Goal: Task Accomplishment & Management: Complete application form

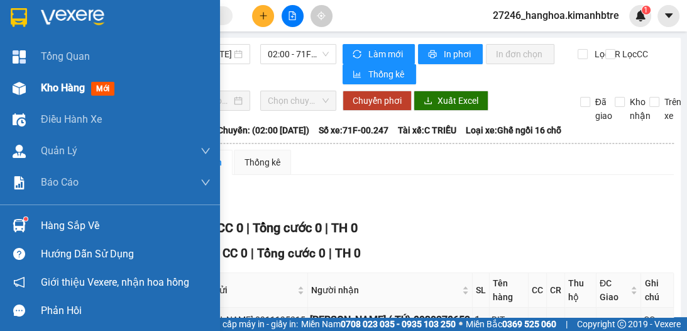
click at [59, 89] on span "Kho hàng" at bounding box center [63, 88] width 44 height 12
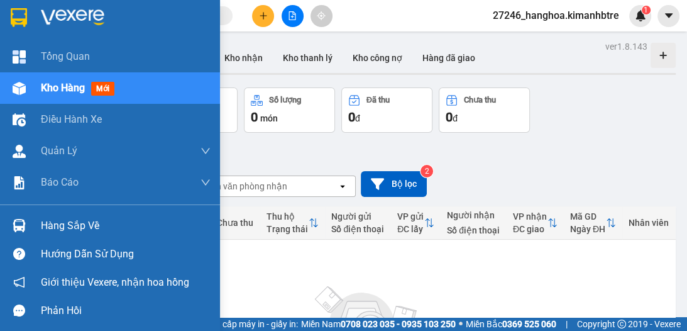
click at [43, 91] on span "Kho hàng" at bounding box center [63, 88] width 44 height 12
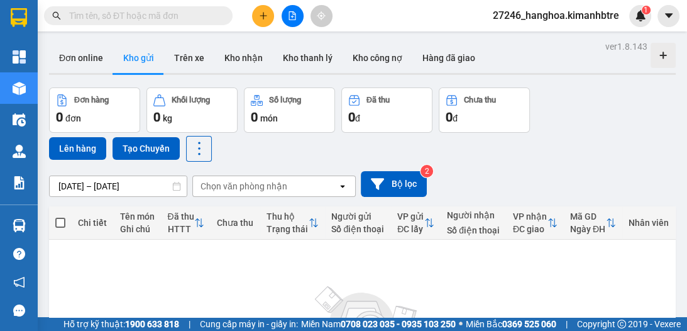
click at [269, 15] on button at bounding box center [263, 16] width 22 height 22
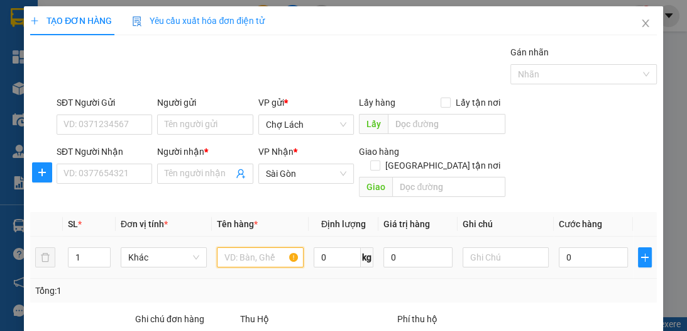
click at [253, 251] on input "text" at bounding box center [260, 257] width 86 height 20
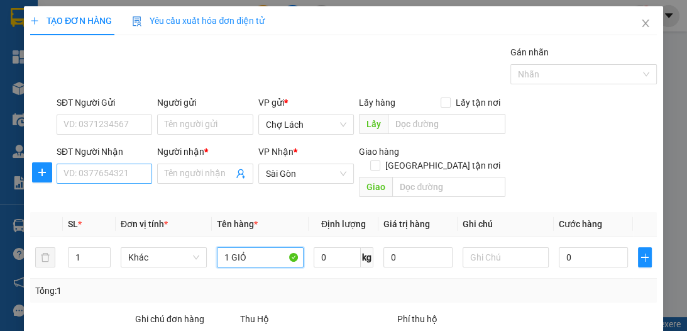
type input "1 GIỎ"
click at [136, 169] on input "SĐT Người Nhận" at bounding box center [105, 174] width 96 height 20
click at [121, 171] on input "SĐT Người Nhận" at bounding box center [105, 174] width 96 height 20
type input "0918957449"
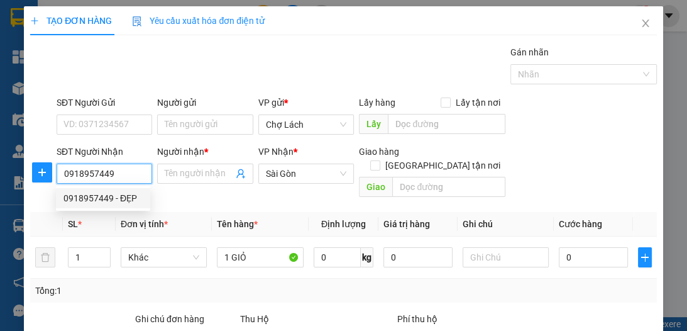
click at [130, 194] on div "0918957449 - ĐẸP" at bounding box center [103, 198] width 79 height 14
type input "ĐẸP"
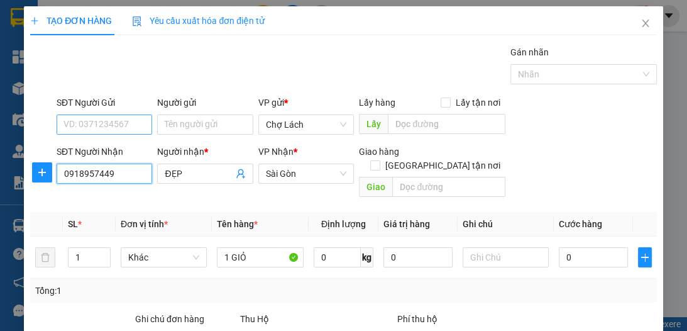
type input "0918957449"
click at [119, 130] on input "SĐT Người Gửi" at bounding box center [105, 124] width 96 height 20
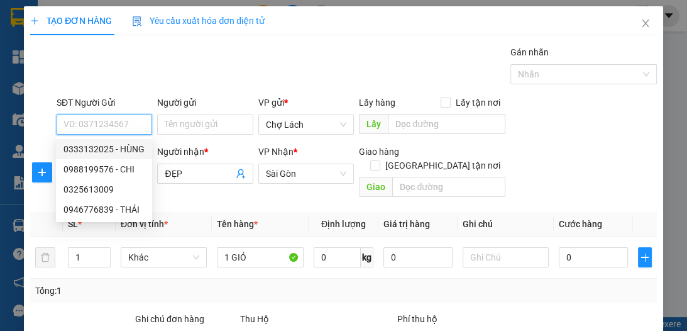
click at [99, 145] on div "0333132025 - HÙNG" at bounding box center [104, 149] width 81 height 14
type input "0333132025"
type input "HÙNG"
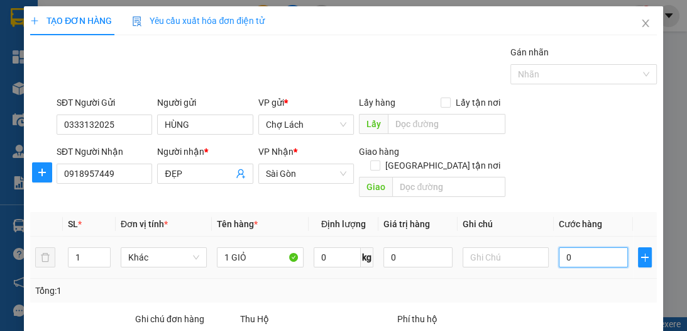
click at [560, 247] on input "0" at bounding box center [593, 257] width 69 height 20
click at [559, 247] on input "0" at bounding box center [593, 257] width 69 height 20
type input "40"
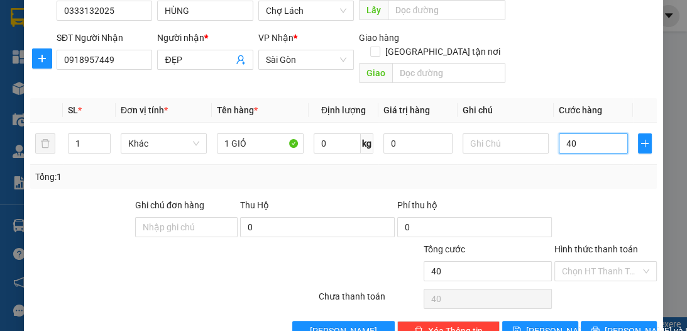
scroll to position [133, 0]
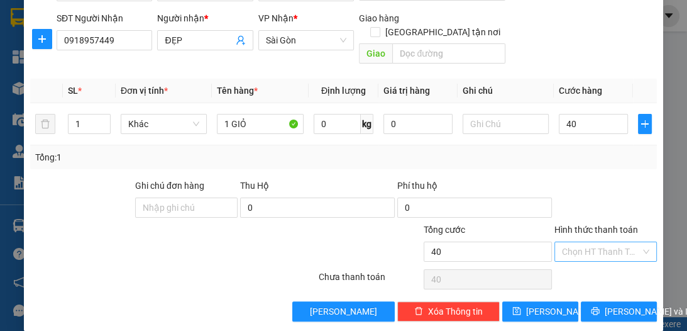
click at [578, 242] on input "Hình thức thanh toán" at bounding box center [601, 251] width 79 height 19
type input "40.000"
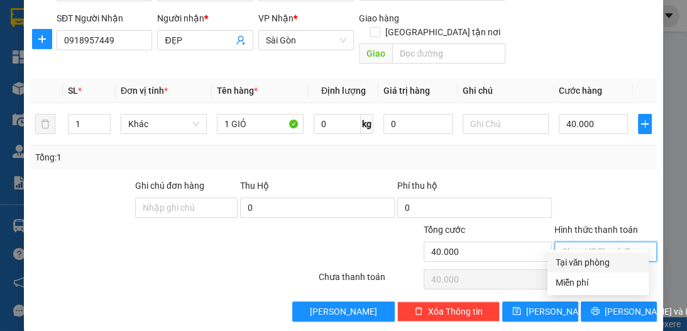
click at [574, 264] on div "Tại văn phòng" at bounding box center [598, 262] width 86 height 14
type input "0"
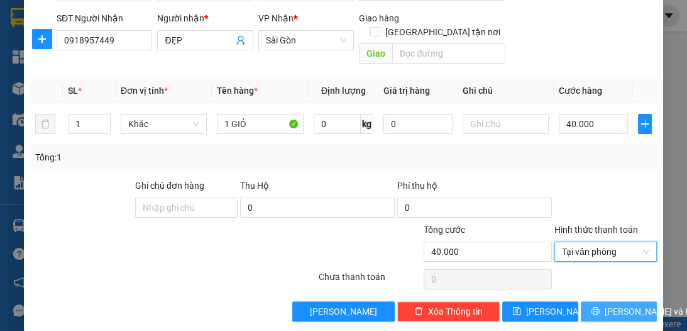
click at [605, 304] on span "Lưu và In" at bounding box center [649, 311] width 88 height 14
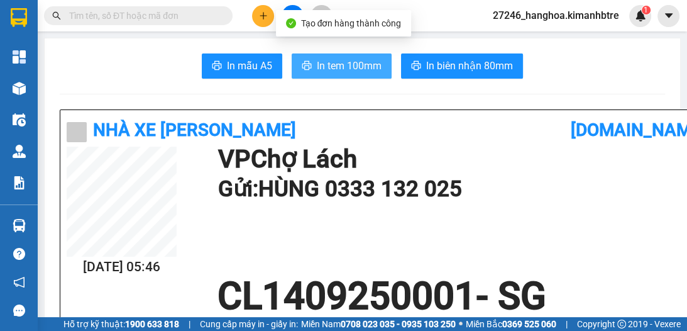
click at [335, 60] on span "In tem 100mm" at bounding box center [349, 66] width 65 height 16
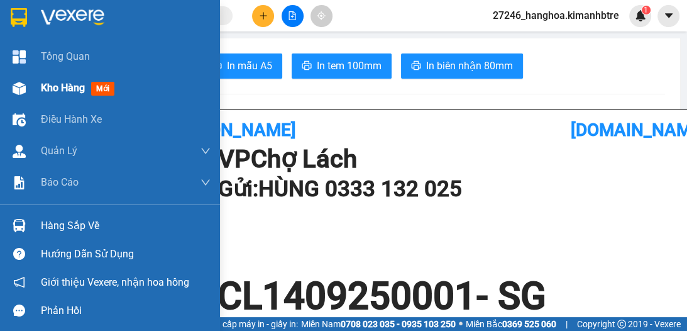
click at [55, 86] on span "Kho hàng" at bounding box center [63, 88] width 44 height 12
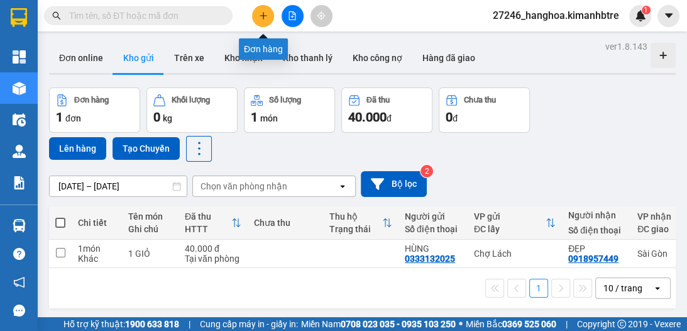
click at [266, 23] on button at bounding box center [263, 16] width 22 height 22
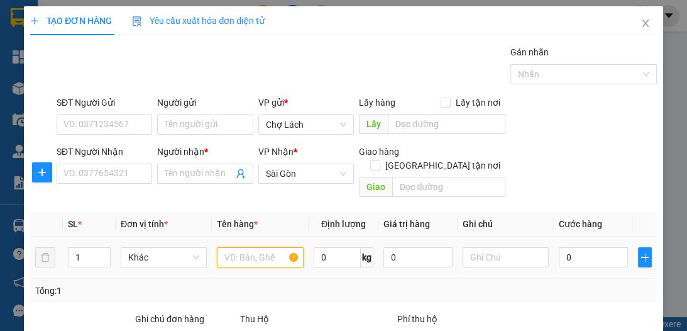
click at [269, 247] on input "text" at bounding box center [260, 257] width 86 height 20
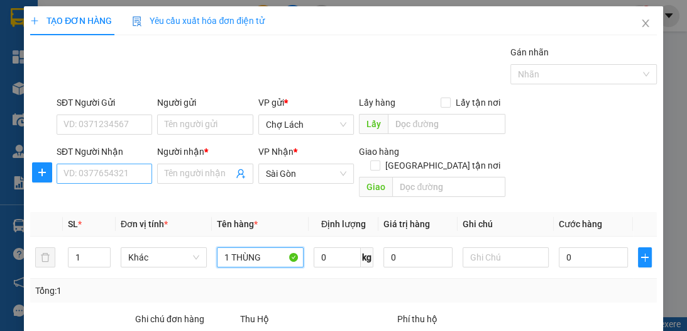
type input "1 THÙNG"
click at [101, 179] on input "SĐT Người Nhận" at bounding box center [105, 174] width 96 height 20
type input "0988433951"
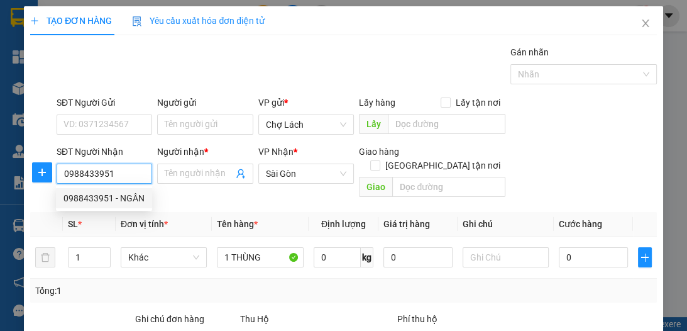
click at [108, 198] on div "0988433951 - NGÂN" at bounding box center [104, 198] width 81 height 14
type input "NGÂN"
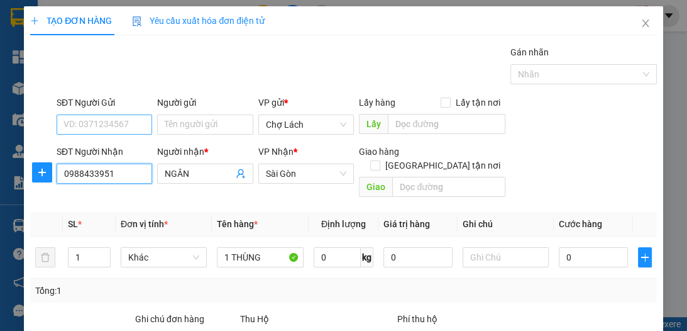
type input "0988433951"
click at [125, 121] on input "SĐT Người Gửi" at bounding box center [105, 124] width 96 height 20
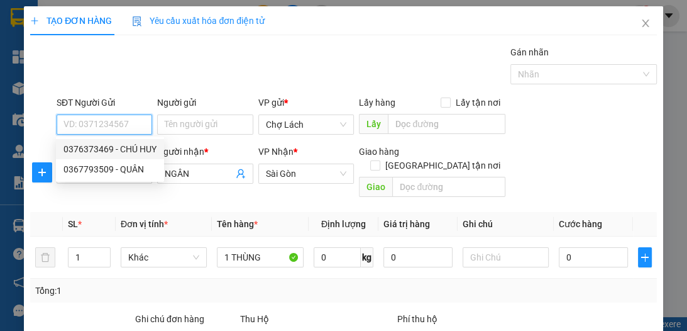
click at [138, 148] on div "0376373469 - CHÚ HUY" at bounding box center [110, 149] width 93 height 14
type input "0376373469"
type input "CHÚ HUY"
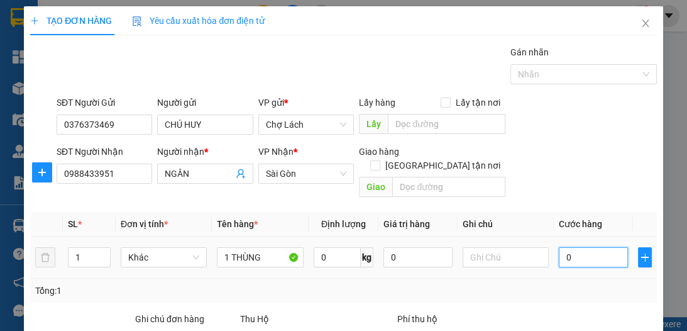
click at [561, 247] on input "0" at bounding box center [593, 257] width 69 height 20
click at [554, 242] on td "0" at bounding box center [593, 257] width 79 height 42
click at [559, 247] on input "0" at bounding box center [593, 257] width 69 height 20
type input "30"
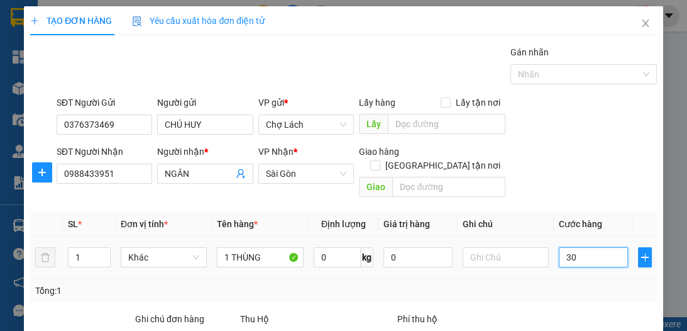
type input "30"
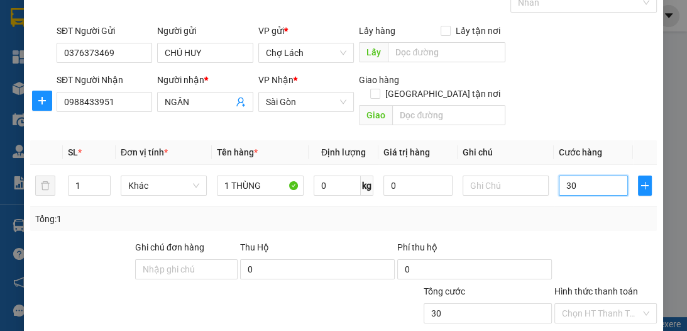
scroll to position [84, 0]
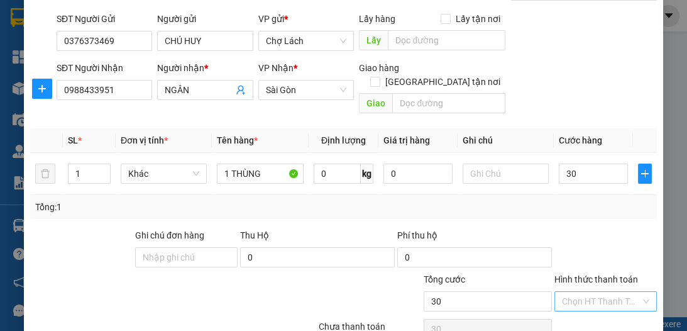
click at [586, 292] on input "Hình thức thanh toán" at bounding box center [601, 301] width 79 height 19
type input "30.000"
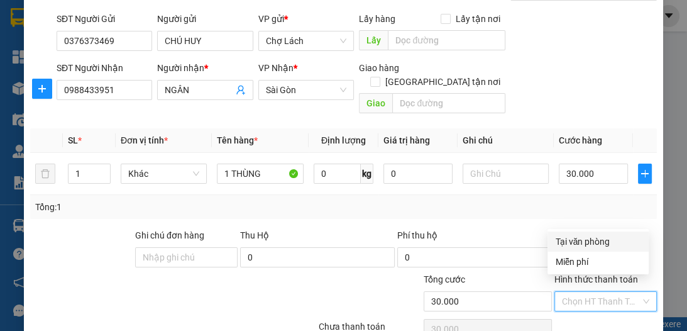
click at [574, 244] on div "Tại văn phòng" at bounding box center [598, 242] width 86 height 14
type input "0"
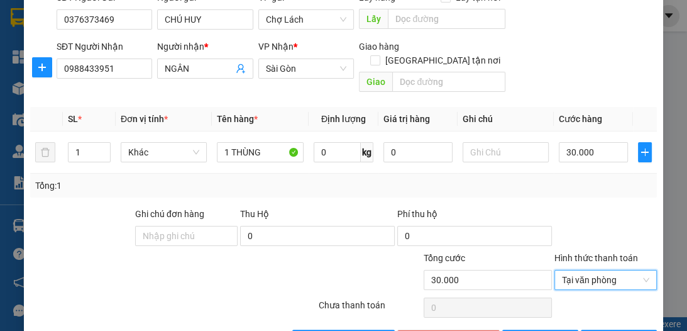
scroll to position [133, 0]
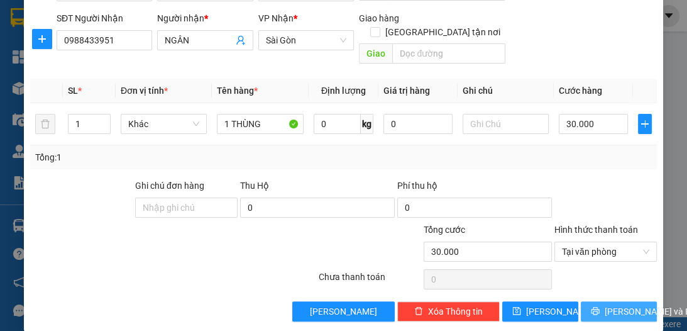
click at [605, 304] on span "Lưu và In" at bounding box center [649, 311] width 88 height 14
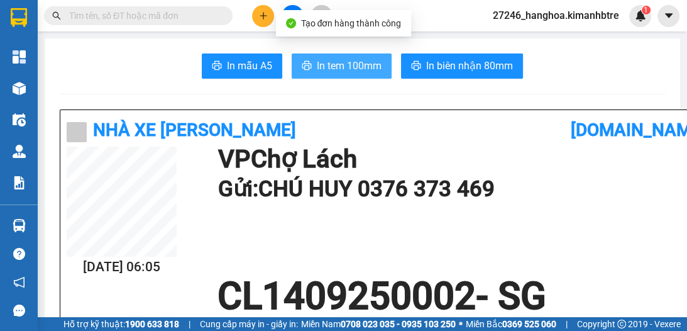
click at [353, 74] on button "In tem 100mm" at bounding box center [342, 65] width 100 height 25
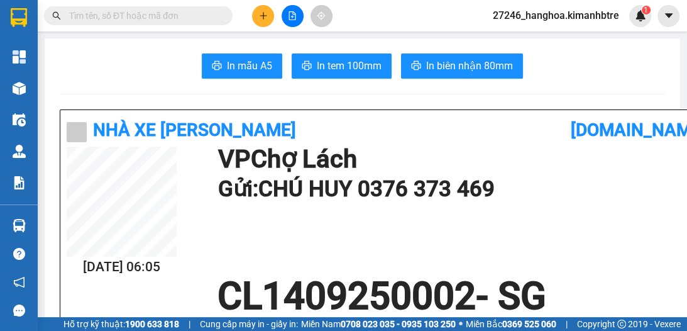
click at [256, 11] on button at bounding box center [263, 16] width 22 height 22
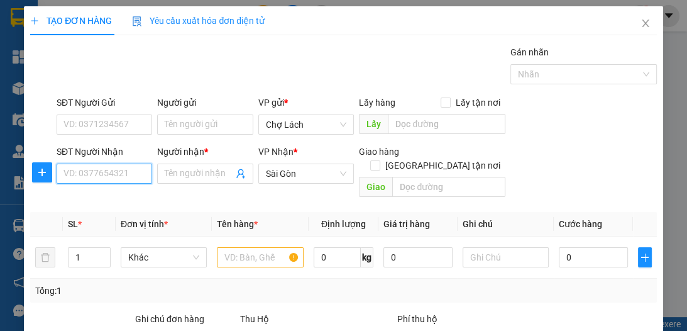
click at [128, 175] on input "SĐT Người Nhận" at bounding box center [105, 174] width 96 height 20
type input "1"
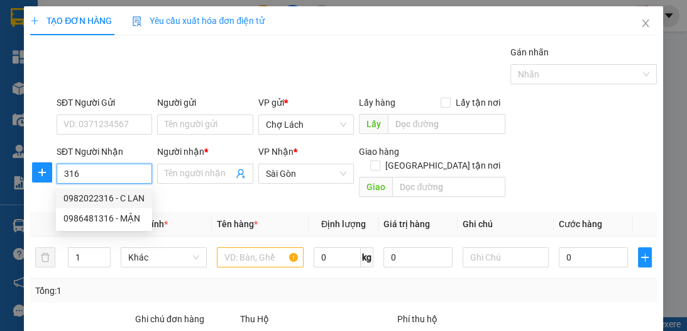
click at [131, 192] on div "0982022316 - C LAN" at bounding box center [104, 198] width 81 height 14
type input "0982022316"
type input "C LAN"
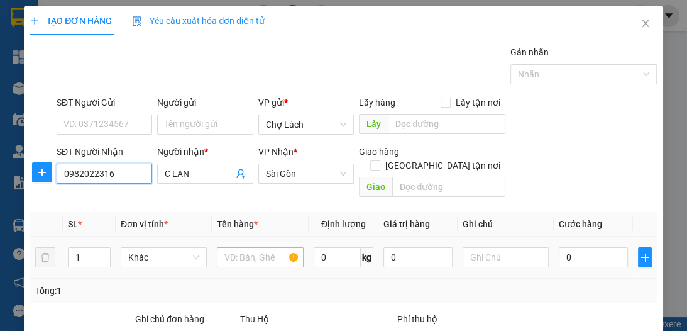
type input "0982022316"
click at [258, 247] on input "text" at bounding box center [260, 257] width 86 height 20
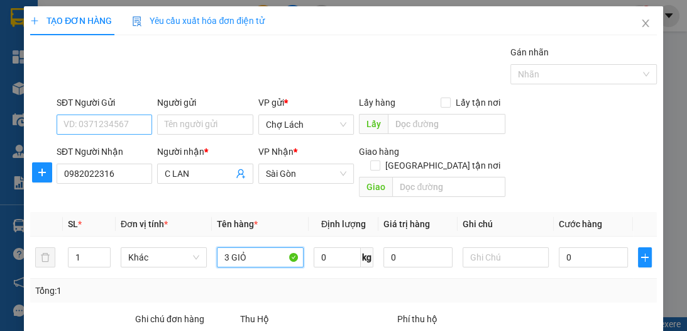
type input "3 GIỎ"
click at [123, 123] on input "SĐT Người Gửi" at bounding box center [105, 124] width 96 height 20
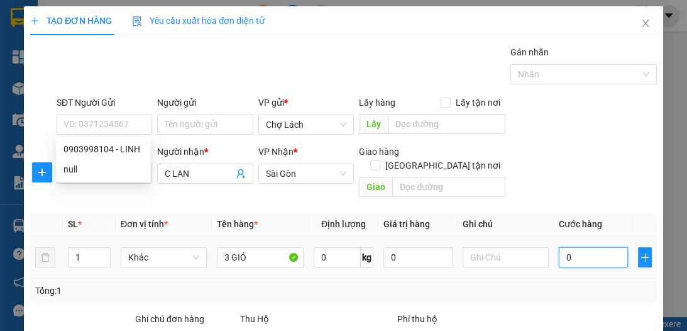
click at [559, 247] on input "0" at bounding box center [593, 257] width 69 height 20
type input "90"
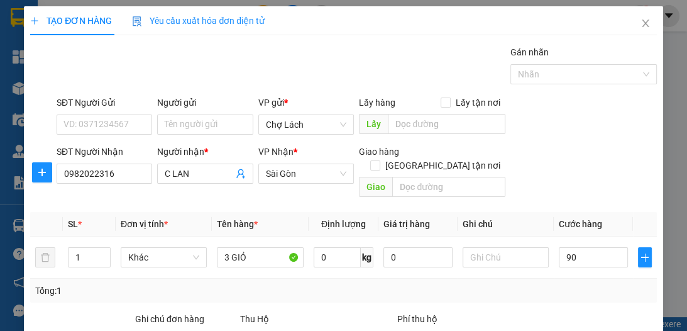
type input "90.000"
type input "0"
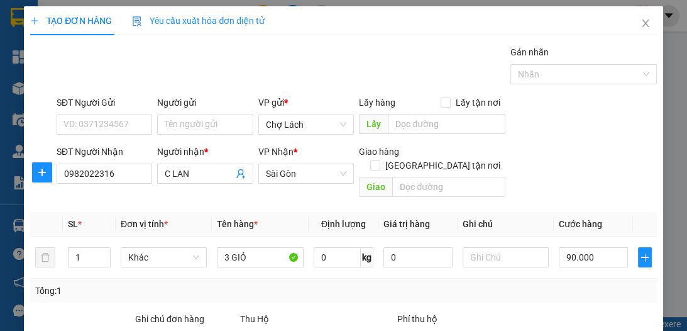
type input "0"
click at [642, 25] on icon "close" at bounding box center [645, 23] width 7 height 8
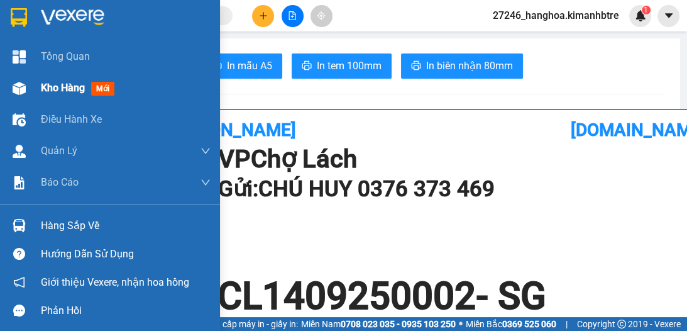
click at [50, 96] on div "Kho hàng mới" at bounding box center [80, 88] width 79 height 16
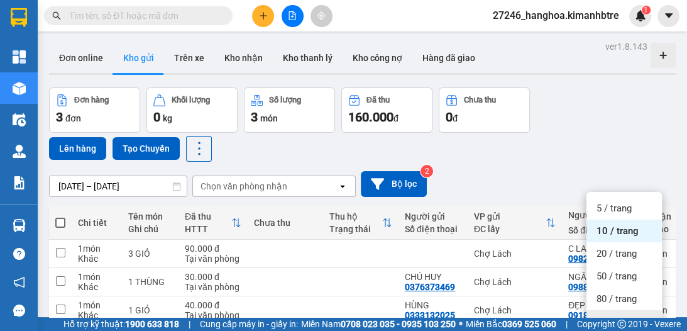
click at [613, 310] on div "100 / trang" at bounding box center [624, 321] width 75 height 23
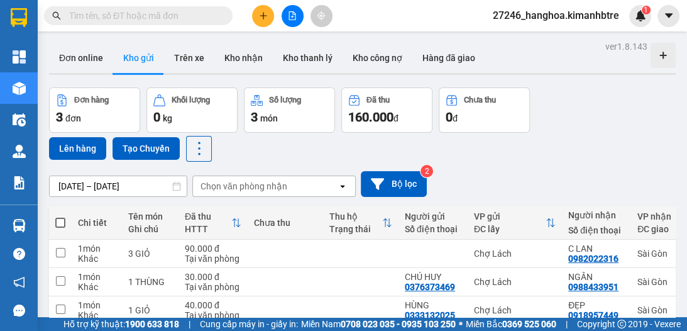
click at [61, 221] on span at bounding box center [60, 223] width 10 height 10
click at [60, 216] on input "checkbox" at bounding box center [60, 216] width 0 height 0
checkbox input "true"
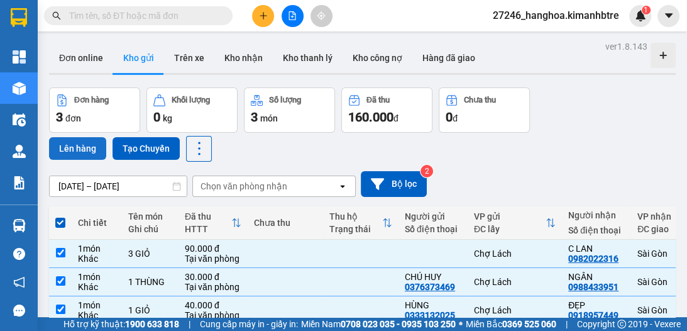
click at [82, 145] on button "Lên hàng" at bounding box center [77, 148] width 57 height 23
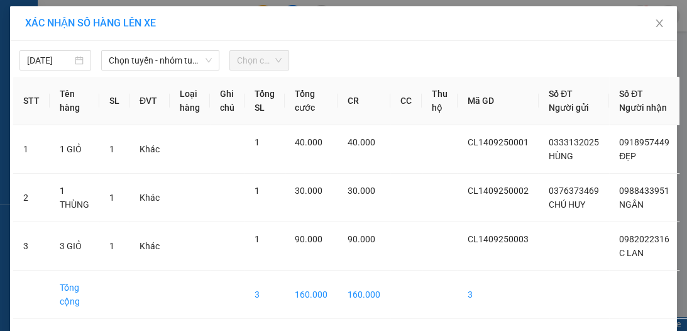
drag, startPoint x: 136, startPoint y: 62, endPoint x: 140, endPoint y: 70, distance: 9.0
click at [137, 65] on span "Chọn tuyến - nhóm tuyến" at bounding box center [160, 60] width 103 height 19
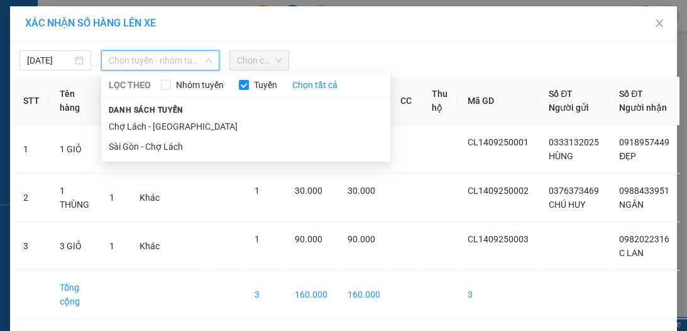
click at [153, 124] on li "Chợ Lách - [GEOGRAPHIC_DATA]" at bounding box center [245, 126] width 289 height 20
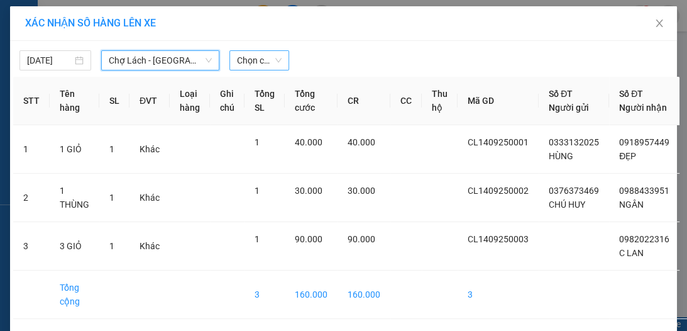
click at [245, 60] on span "Chọn chuyến" at bounding box center [259, 60] width 45 height 19
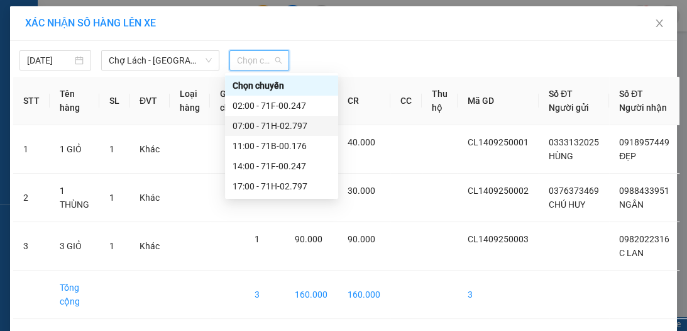
drag, startPoint x: 284, startPoint y: 125, endPoint x: 302, endPoint y: 123, distance: 18.3
click at [284, 125] on div "07:00 - 71H-02.797" at bounding box center [282, 126] width 98 height 14
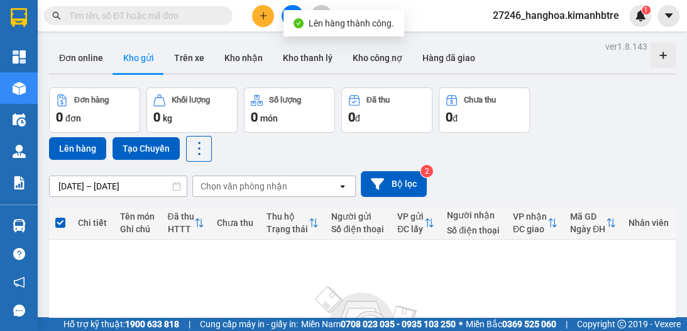
click at [291, 9] on button at bounding box center [293, 16] width 22 height 22
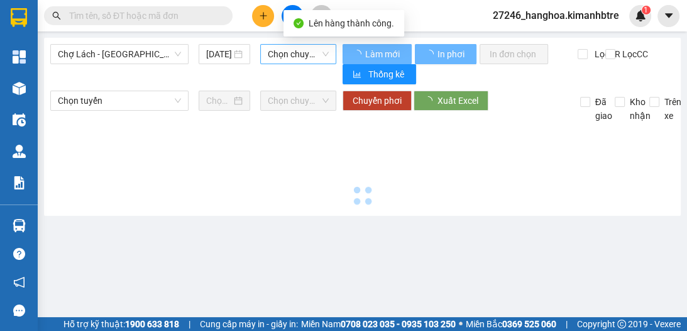
type input "[DATE]"
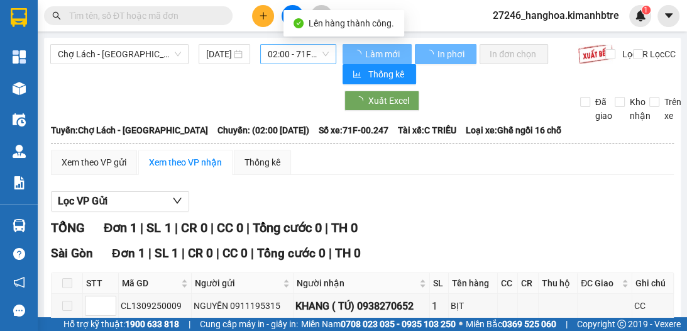
click at [274, 58] on span "02:00 - 71F-00.247" at bounding box center [298, 54] width 61 height 19
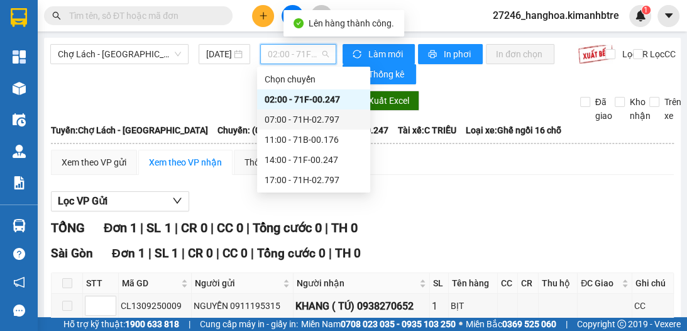
click at [287, 120] on div "07:00 - 71H-02.797" at bounding box center [314, 120] width 98 height 14
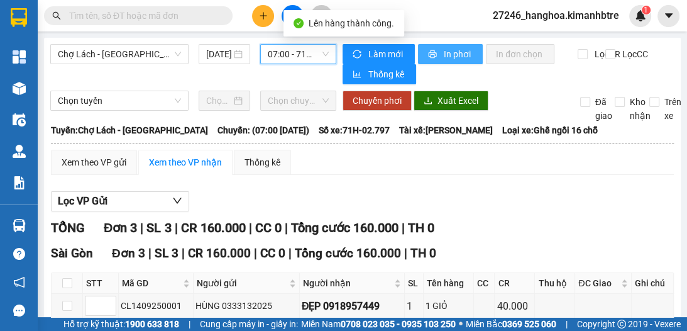
click at [444, 55] on span "In phơi" at bounding box center [458, 54] width 29 height 14
